Goal: Task Accomplishment & Management: Complete application form

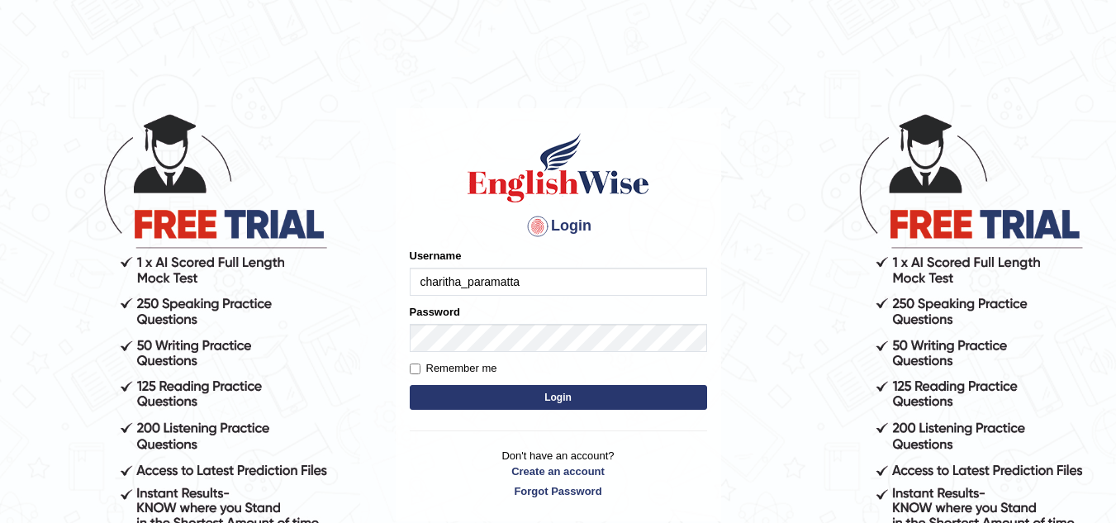
type input "charitha_paramatta"
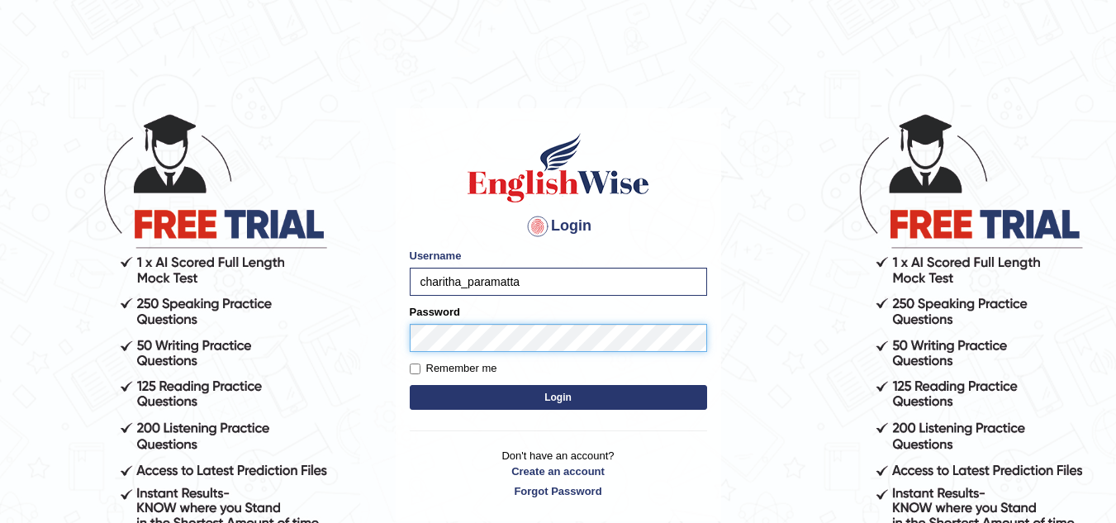
click at [410, 385] on button "Login" at bounding box center [558, 397] width 297 height 25
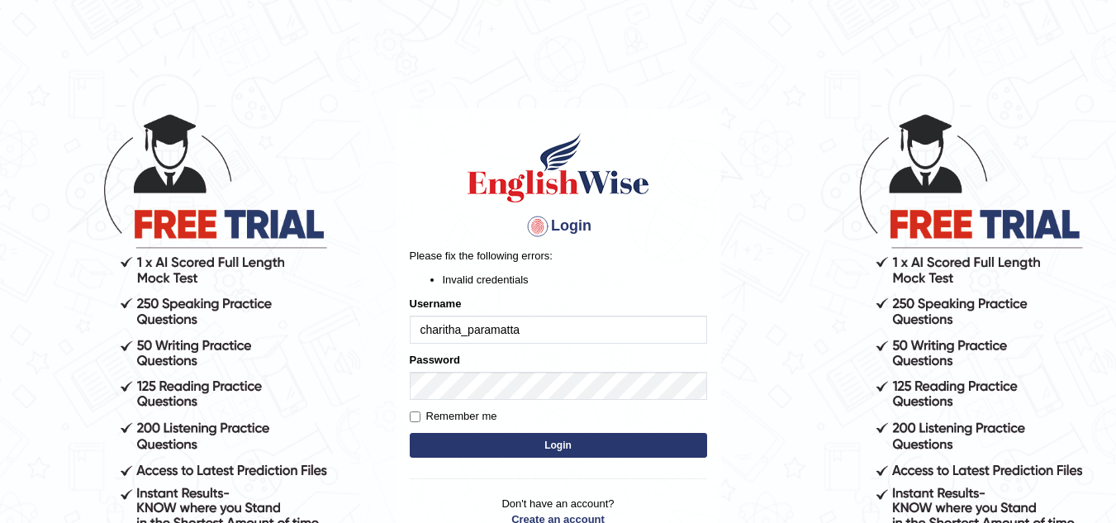
click at [422, 414] on label "Remember me" at bounding box center [454, 416] width 88 height 17
click at [421, 414] on input "Remember me" at bounding box center [415, 417] width 11 height 11
checkbox input "true"
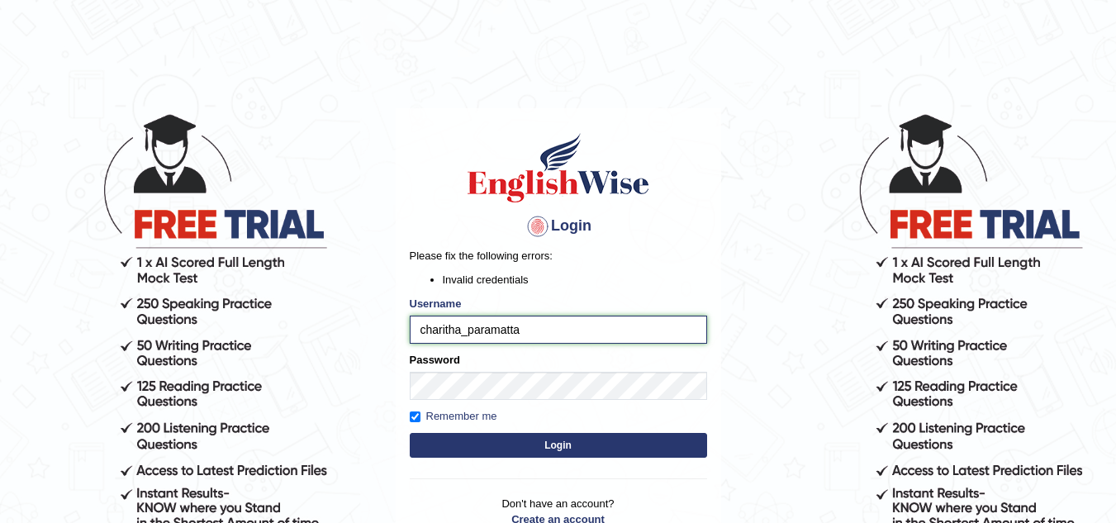
click at [483, 335] on input "charitha_paramatta" at bounding box center [558, 330] width 297 height 28
type input "charitha_parramatta"
click at [454, 435] on button "Login" at bounding box center [558, 445] width 297 height 25
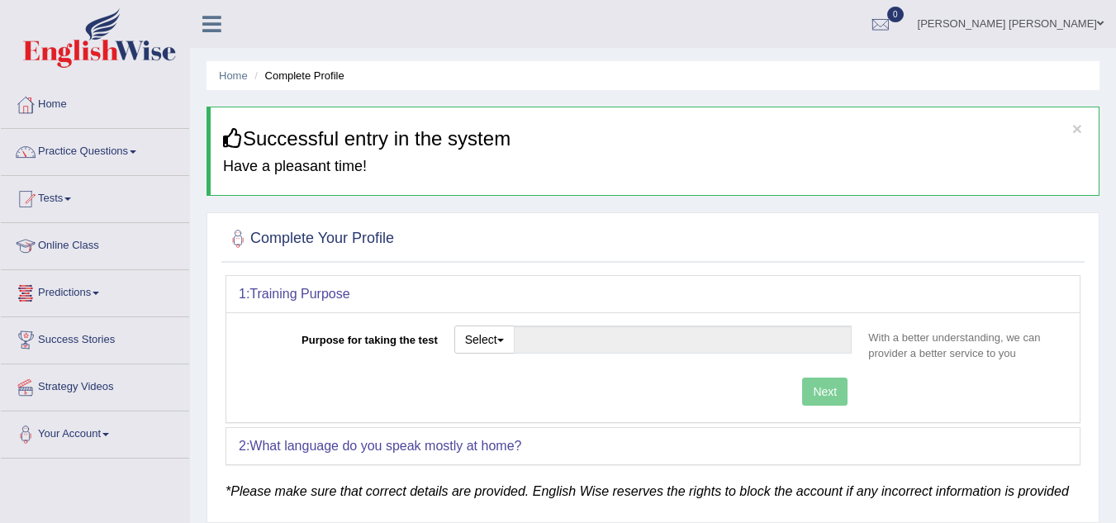
click at [100, 329] on link "Success Stories" at bounding box center [95, 337] width 188 height 41
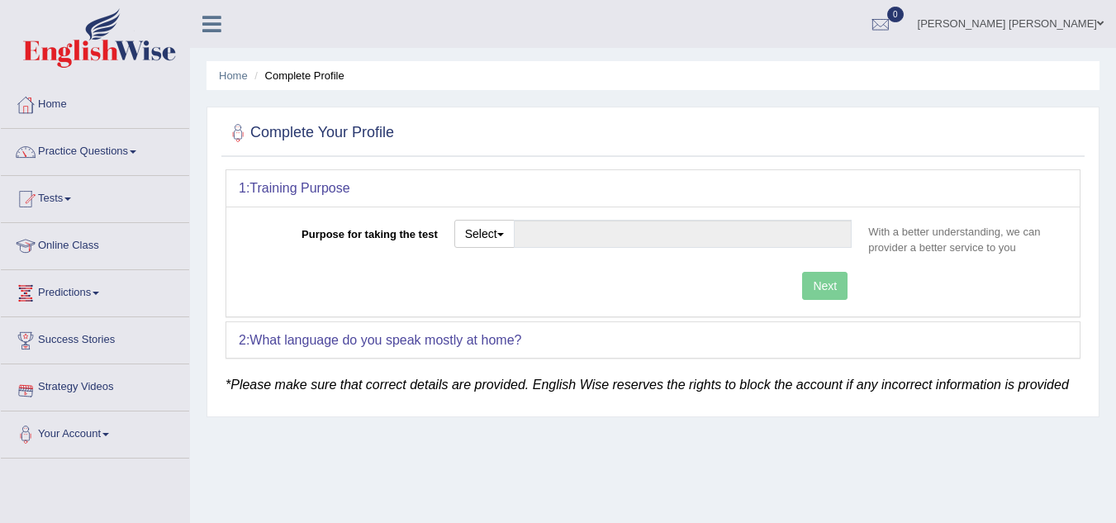
click at [85, 385] on link "Strategy Videos" at bounding box center [95, 384] width 188 height 41
click at [100, 88] on link "Home" at bounding box center [95, 102] width 188 height 41
click at [85, 251] on link "Online Class" at bounding box center [95, 243] width 188 height 41
click at [493, 226] on button "Select" at bounding box center [485, 234] width 60 height 28
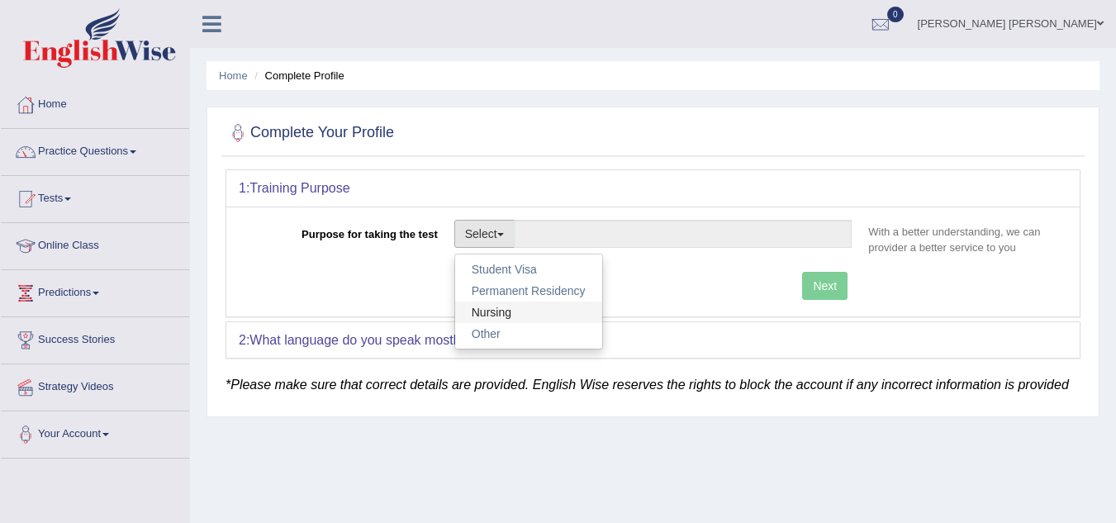
click at [496, 309] on link "Nursing" at bounding box center [528, 312] width 147 height 21
type input "Nursing"
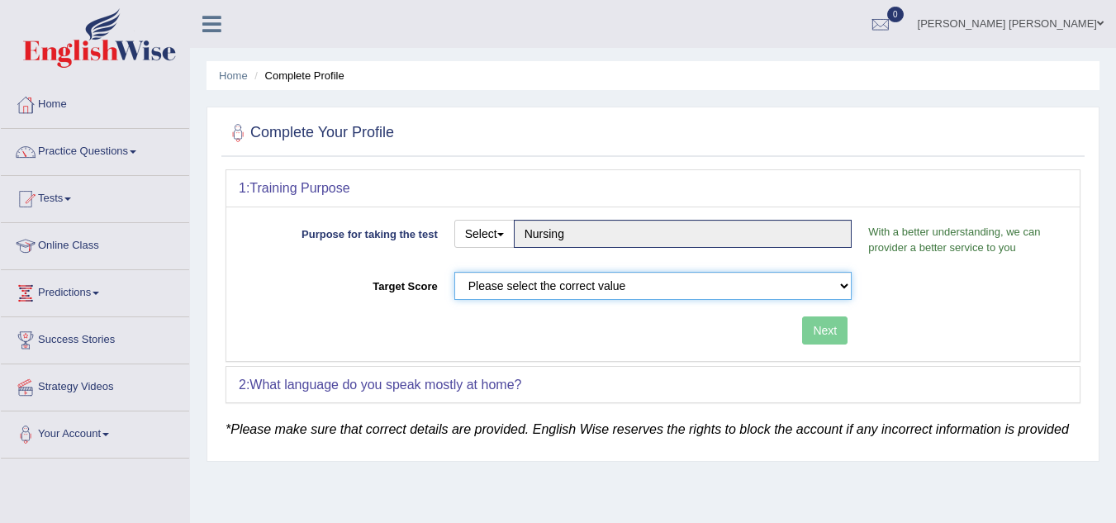
click at [505, 293] on select "Please select the correct value 50 (6 bands) 58 (6.5 bands) 65 (7 bands) 79 (8 …" at bounding box center [654, 286] width 398 height 28
select select "65"
click at [455, 272] on select "Please select the correct value 50 (6 bands) 58 (6.5 bands) 65 (7 bands) 79 (8 …" at bounding box center [654, 286] width 398 height 28
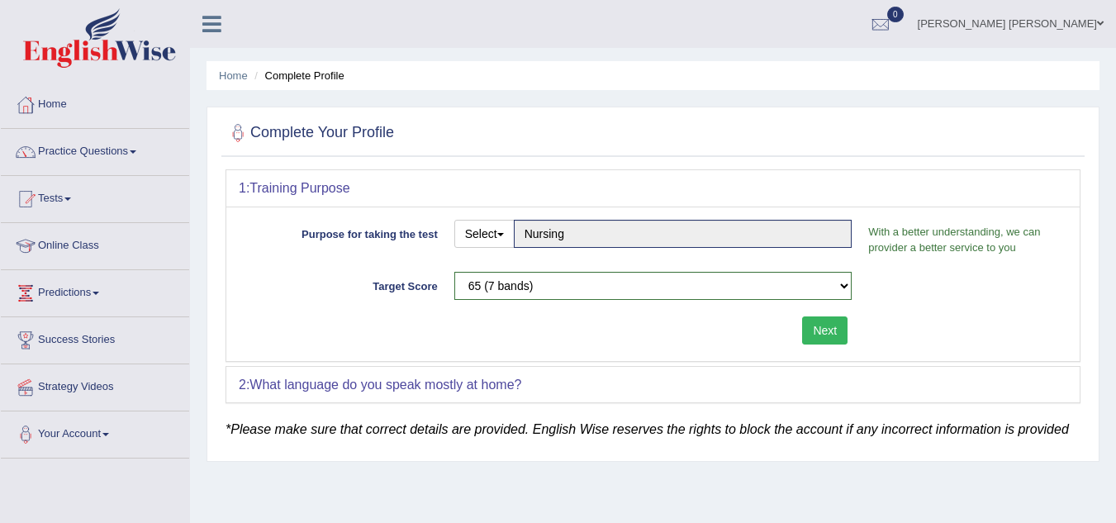
click at [817, 326] on button "Next" at bounding box center [824, 331] width 45 height 28
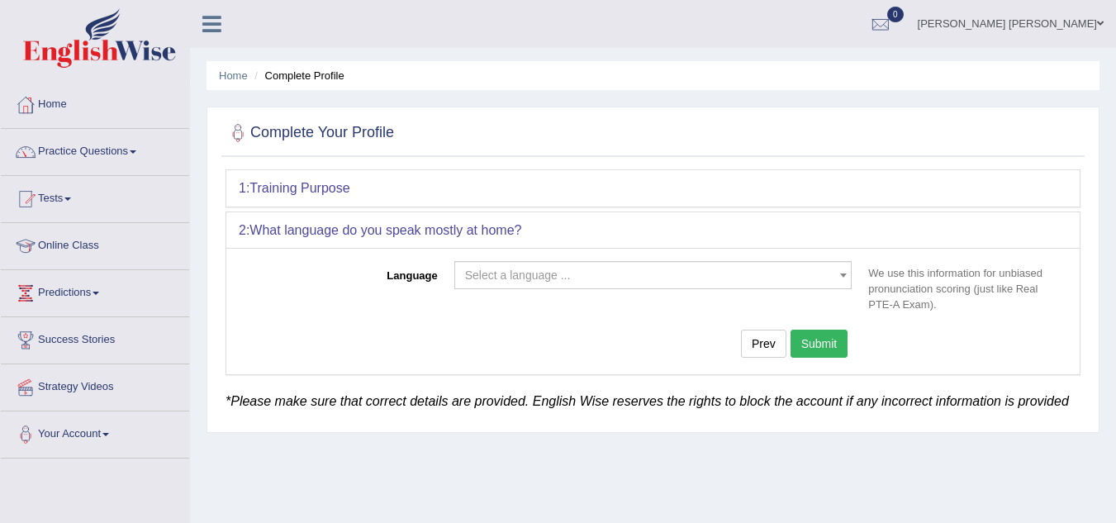
click at [680, 258] on div "Language Select a language ... Afrikaans Albanian Amharic Arabic Armenian Ashan…" at bounding box center [653, 311] width 854 height 126
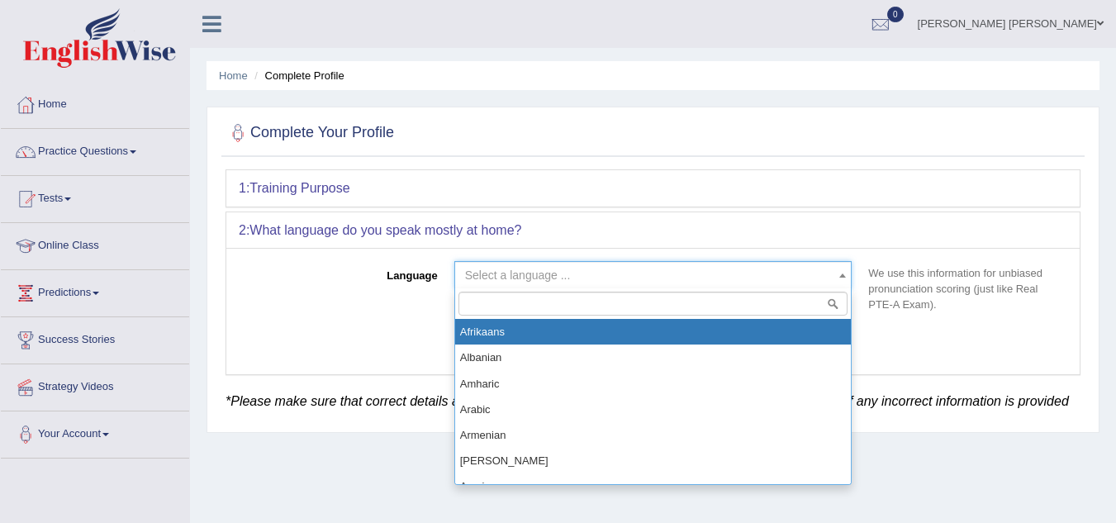
click at [648, 274] on span "Select a language ..." at bounding box center [648, 275] width 367 height 17
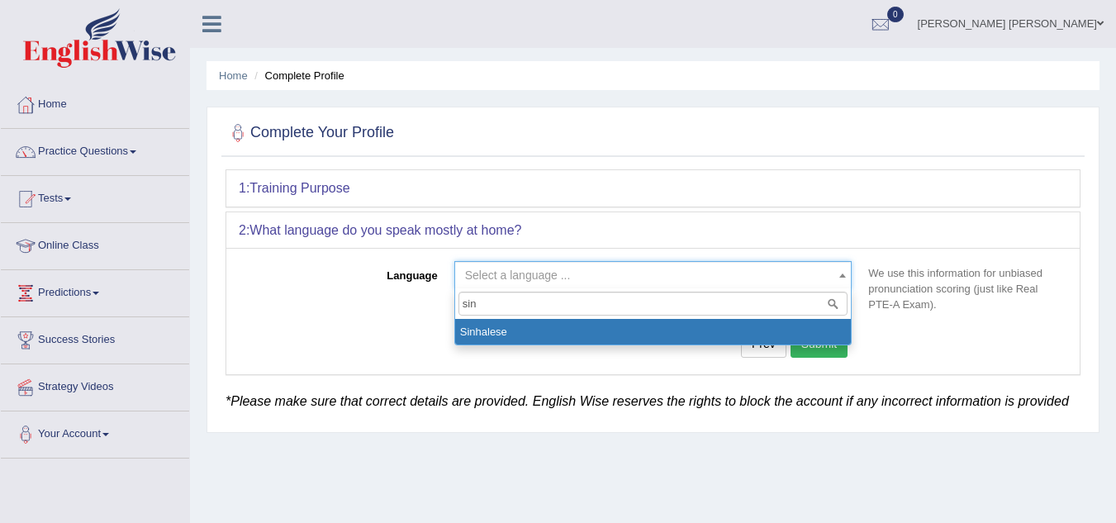
type input "sin"
select select "Sinhalese"
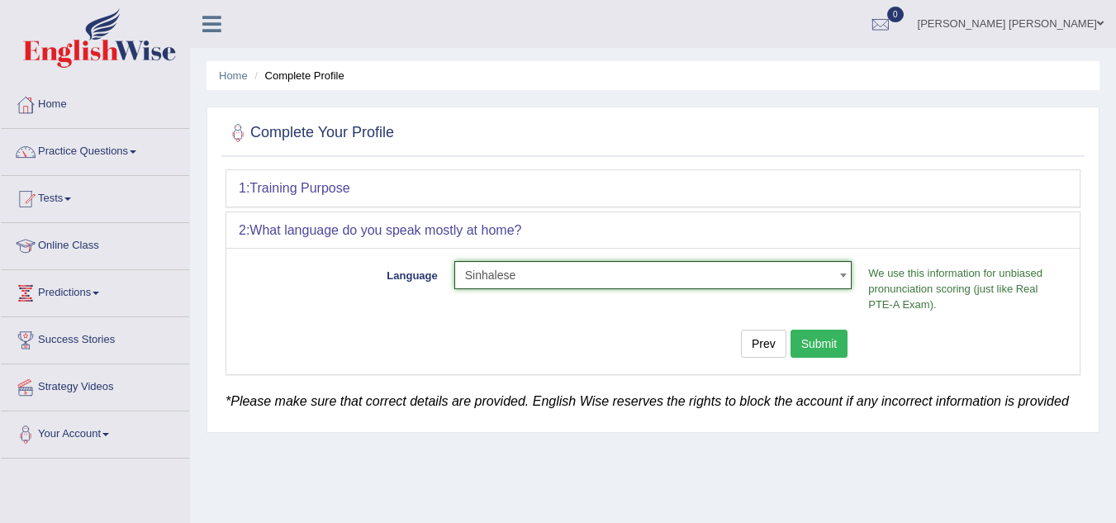
click at [814, 345] on button "Submit" at bounding box center [820, 344] width 58 height 28
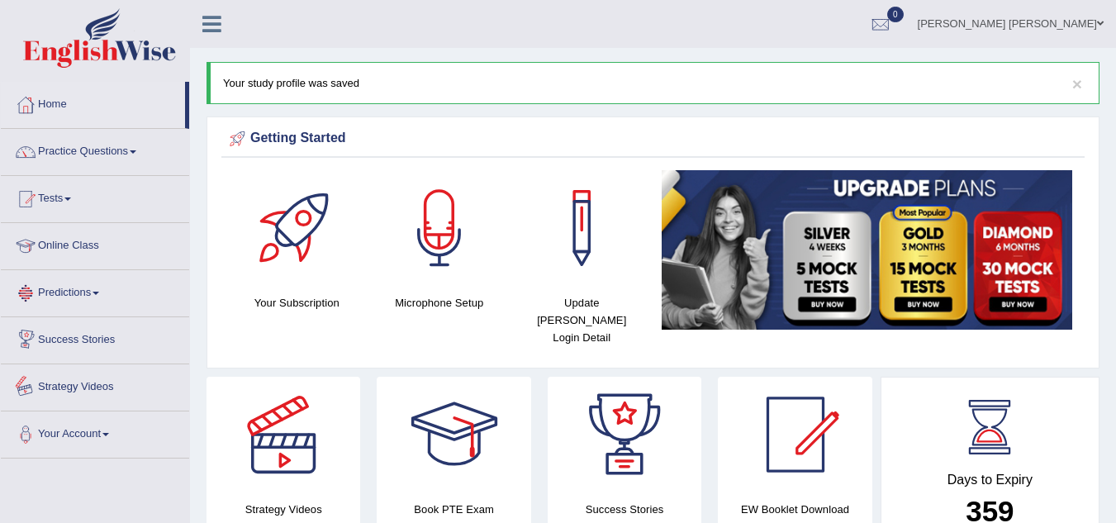
click at [102, 379] on link "Strategy Videos" at bounding box center [95, 384] width 188 height 41
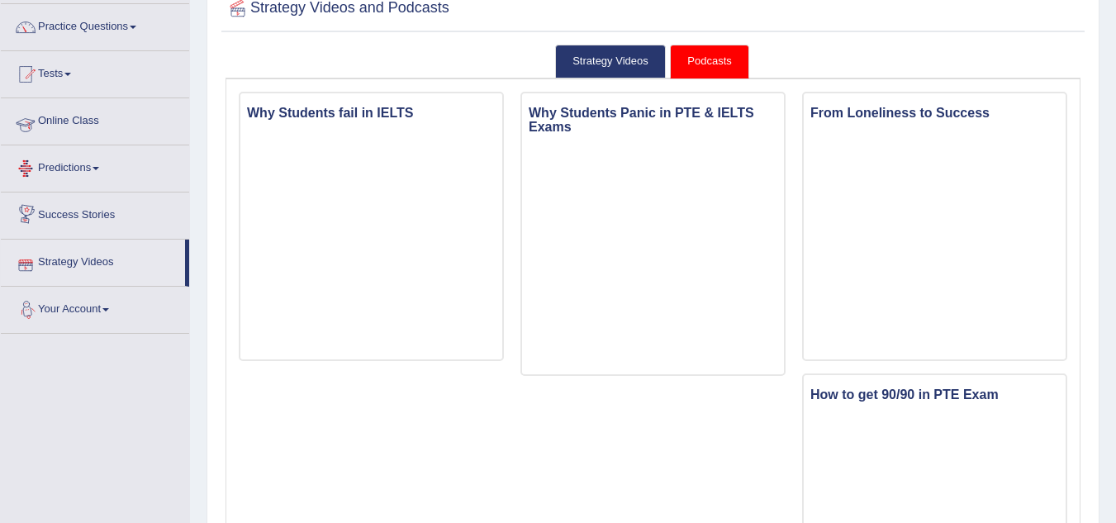
scroll to position [124, 0]
click at [93, 121] on link "Online Class" at bounding box center [95, 119] width 188 height 41
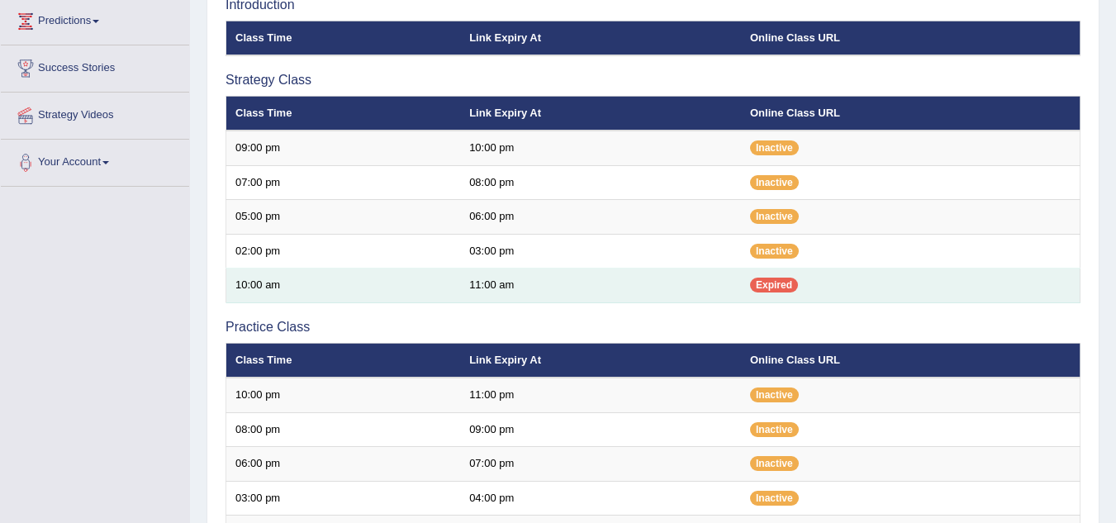
scroll to position [271, 0]
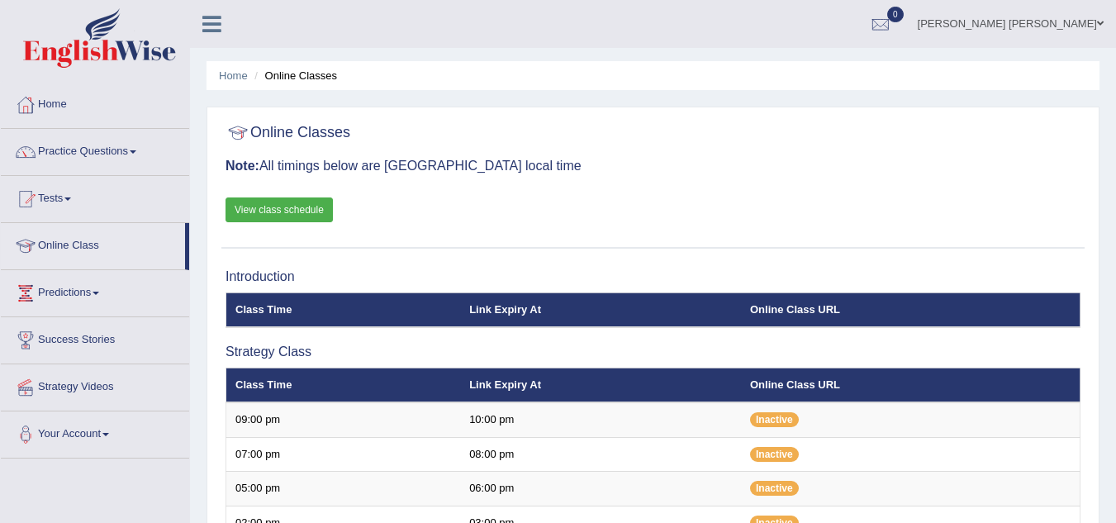
click at [289, 214] on link "View class schedule" at bounding box center [279, 210] width 107 height 25
